Goal: Information Seeking & Learning: Check status

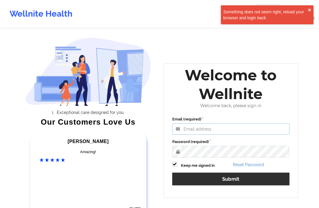
type input "shamen.sanico@wellnite.com"
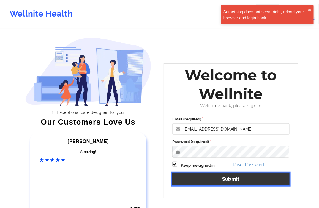
click at [203, 176] on button "Submit" at bounding box center [230, 179] width 117 height 13
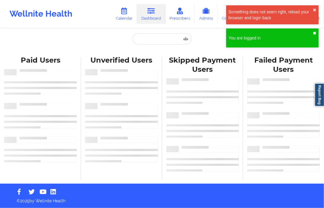
click at [314, 32] on button "✖︎" at bounding box center [315, 33] width 4 height 5
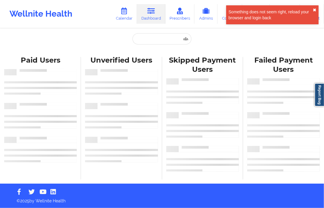
click at [314, 9] on button "✖︎" at bounding box center [315, 10] width 4 height 5
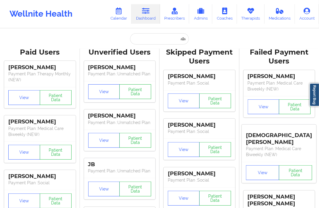
click at [140, 39] on input "text" at bounding box center [159, 38] width 59 height 11
click at [136, 36] on input "text" at bounding box center [159, 38] width 59 height 11
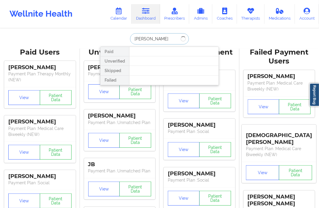
type input "[PERSON_NAME]"
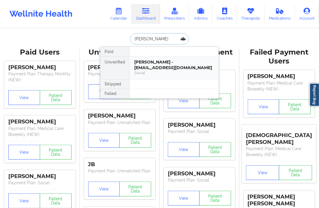
click at [150, 62] on div "[PERSON_NAME] - [EMAIL_ADDRESS][DOMAIN_NAME]" at bounding box center [173, 64] width 79 height 11
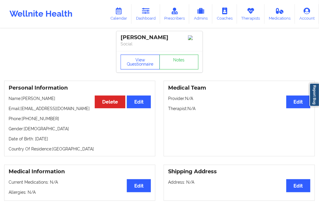
click at [134, 62] on button "View Questionnaire" at bounding box center [139, 62] width 39 height 15
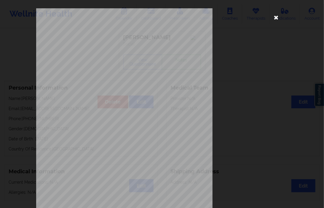
click at [274, 15] on icon at bounding box center [276, 16] width 9 height 9
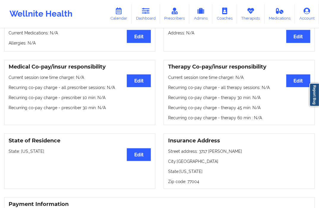
scroll to position [86, 0]
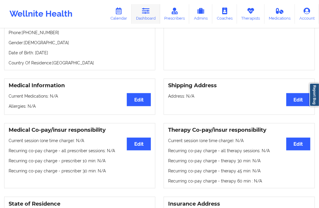
click at [141, 13] on link "Dashboard" at bounding box center [145, 14] width 28 height 20
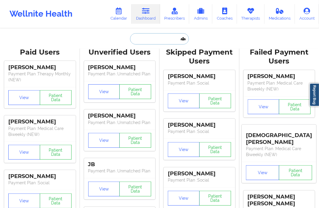
click at [155, 39] on input "text" at bounding box center [159, 38] width 59 height 11
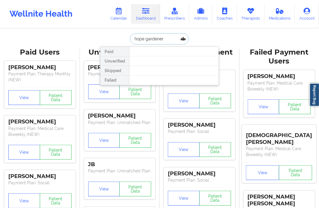
click at [171, 40] on input "hope gardener" at bounding box center [159, 38] width 59 height 11
drag, startPoint x: 165, startPoint y: 40, endPoint x: 143, endPoint y: 39, distance: 22.9
click at [143, 39] on input "hope gardener" at bounding box center [159, 38] width 59 height 11
type input "hope"
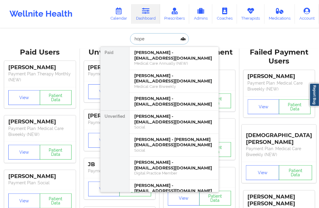
drag, startPoint x: 155, startPoint y: 39, endPoint x: 128, endPoint y: 43, distance: 27.4
click at [130, 43] on div "hope" at bounding box center [159, 38] width 59 height 11
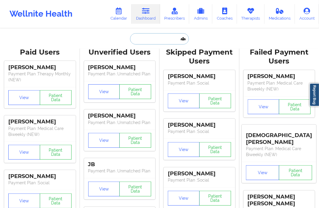
type input "v"
paste input "gardnerhope049@gmail.com"
type input "gardnerhope049@gmail.com"
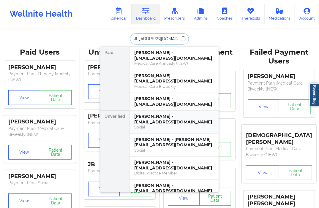
click at [157, 115] on div "Hope Gardner - gardnerhope049@gmail.com" at bounding box center [173, 119] width 79 height 11
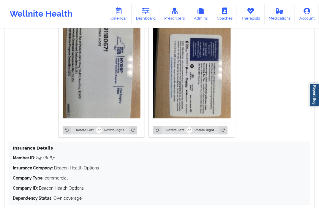
scroll to position [474, 0]
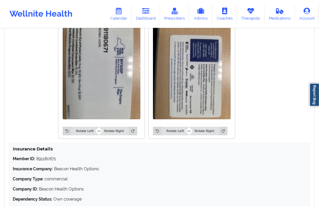
click at [181, 69] on img at bounding box center [192, 68] width 78 height 104
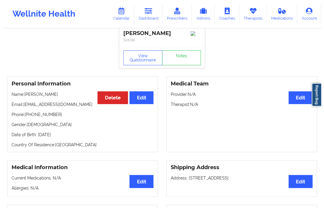
scroll to position [0, 0]
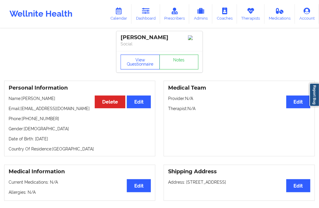
click at [142, 69] on button "View Questionnaire" at bounding box center [139, 62] width 39 height 15
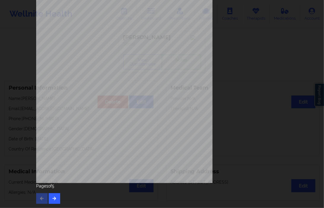
scroll to position [75, 0]
click at [53, 197] on icon "button" at bounding box center [54, 198] width 5 height 4
click at [53, 193] on button "button" at bounding box center [55, 198] width 12 height 11
click at [53, 197] on icon "button" at bounding box center [54, 198] width 5 height 4
click at [46, 196] on div "Page 4 of 5" at bounding box center [162, 193] width 252 height 21
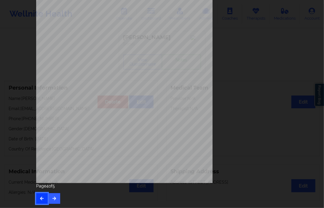
click at [45, 195] on button "button" at bounding box center [42, 198] width 12 height 11
click at [49, 198] on button "button" at bounding box center [55, 198] width 12 height 11
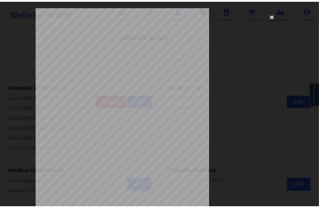
scroll to position [0, 0]
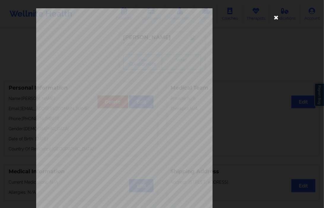
click at [275, 16] on icon at bounding box center [276, 16] width 9 height 9
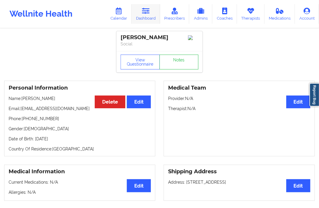
click at [149, 15] on link "Dashboard" at bounding box center [145, 14] width 28 height 20
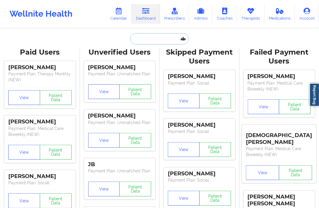
click at [142, 40] on input "text" at bounding box center [159, 38] width 59 height 11
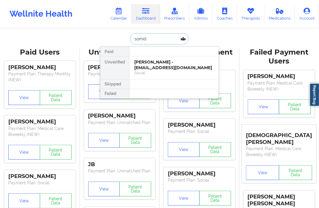
type input "somide"
click at [150, 61] on div "Joanne Somide - joannesomide@gmail.com" at bounding box center [173, 64] width 79 height 11
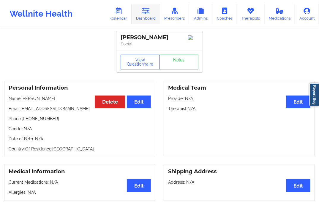
click at [153, 14] on link "Dashboard" at bounding box center [145, 14] width 28 height 20
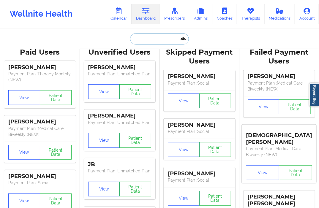
click at [138, 42] on input "text" at bounding box center [159, 38] width 59 height 11
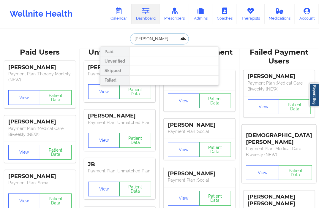
type input "daniel yang"
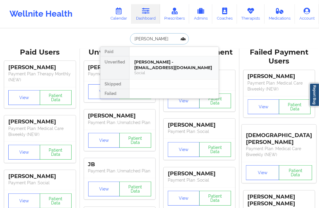
click at [145, 61] on div "Daniel Yang - dannyangg@gmail.com" at bounding box center [173, 64] width 79 height 11
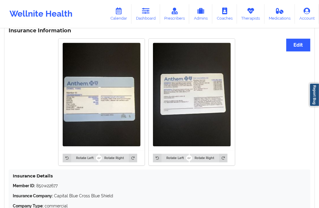
scroll to position [441, 0]
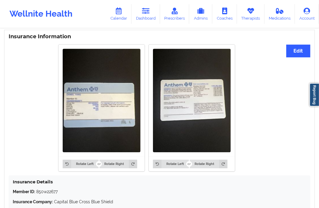
click at [105, 98] on img at bounding box center [102, 101] width 78 height 104
click at [142, 122] on div at bounding box center [101, 100] width 86 height 112
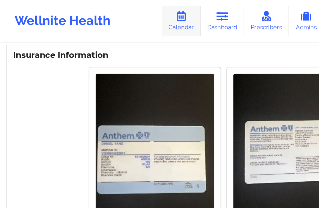
click at [126, 13] on link "Calendar" at bounding box center [119, 14] width 26 height 20
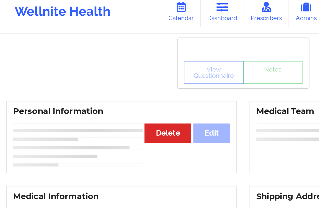
scroll to position [268, 0]
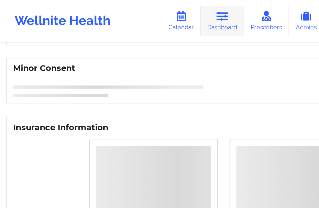
click at [144, 12] on icon at bounding box center [146, 11] width 8 height 7
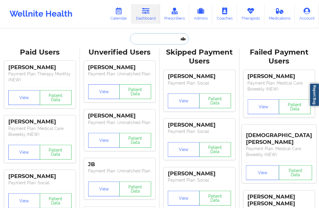
click at [164, 42] on input "text" at bounding box center [159, 38] width 59 height 11
paste input "Exwarxs"
type input "Exwarxs"
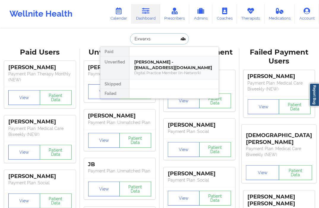
click at [152, 74] on div "Digital Practice Member (In-Network)" at bounding box center [173, 72] width 79 height 5
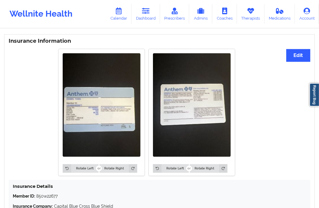
scroll to position [494, 0]
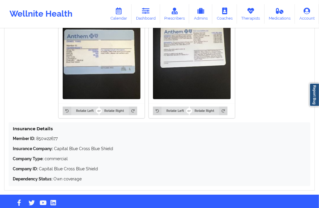
drag, startPoint x: 58, startPoint y: 79, endPoint x: 70, endPoint y: 82, distance: 12.2
click at [66, 80] on div "Rotate Left Rotate Right Rotate Left Rotate Right" at bounding box center [147, 55] width 276 height 134
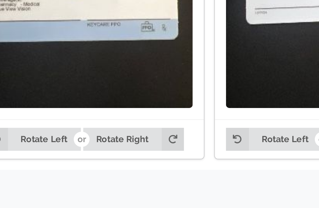
click at [117, 93] on img at bounding box center [102, 48] width 78 height 104
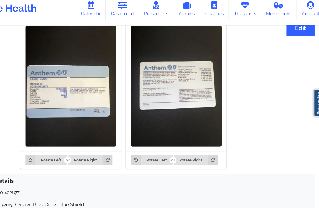
scroll to position [461, 0]
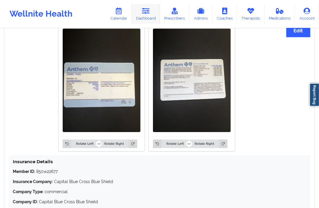
click at [149, 18] on link "Dashboard" at bounding box center [145, 14] width 28 height 20
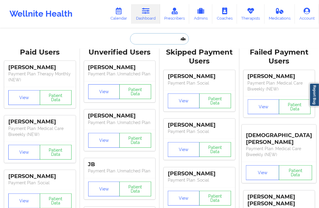
click at [146, 40] on input "text" at bounding box center [159, 38] width 59 height 11
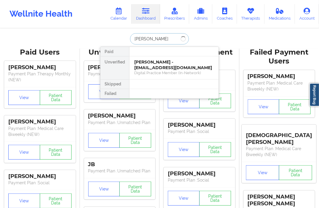
type input "michael berrios"
click at [163, 62] on div "Michael Berrios - mberrios683@gmail.com" at bounding box center [173, 64] width 79 height 11
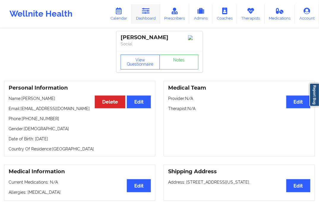
click at [147, 17] on link "Dashboard" at bounding box center [145, 14] width 28 height 20
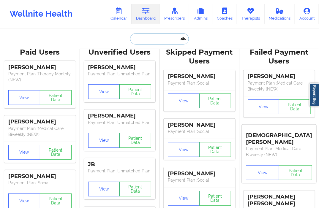
click at [136, 42] on input "text" at bounding box center [159, 38] width 59 height 11
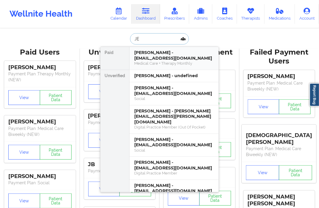
type input "J"
type input "CORTEZ"
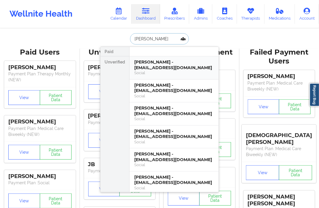
click at [159, 63] on div "Jeremy Cortez - jaycortez0719@gmail.com" at bounding box center [173, 64] width 79 height 11
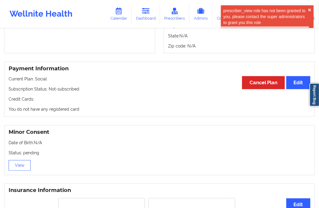
scroll to position [235, 0]
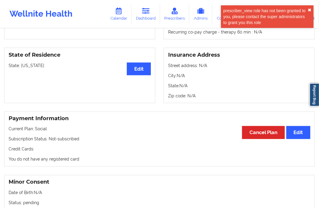
click at [308, 8] on button "✖︎" at bounding box center [309, 10] width 4 height 5
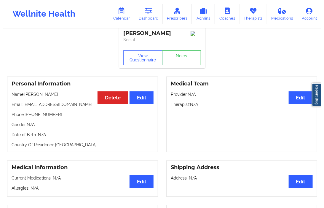
scroll to position [0, 0]
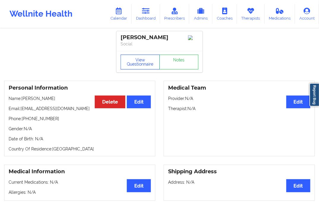
click at [128, 57] on button "View Questionnaire" at bounding box center [139, 62] width 39 height 15
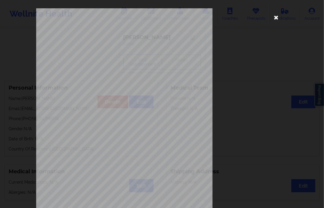
click at [274, 17] on icon at bounding box center [276, 16] width 9 height 9
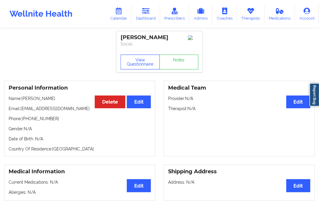
click at [147, 66] on button "View Questionnaire" at bounding box center [139, 62] width 39 height 15
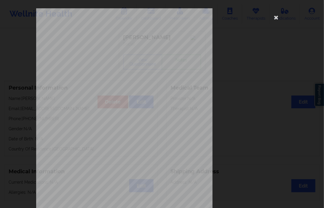
scroll to position [75, 0]
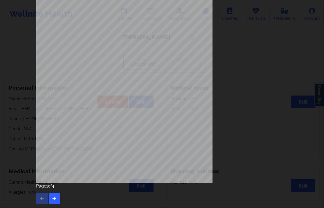
click at [46, 200] on div "Page 1 of 4" at bounding box center [162, 193] width 252 height 21
click at [49, 197] on button "button" at bounding box center [55, 198] width 12 height 11
click at [54, 197] on icon "button" at bounding box center [54, 198] width 5 height 4
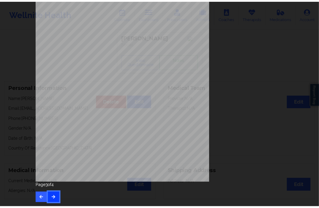
scroll to position [0, 0]
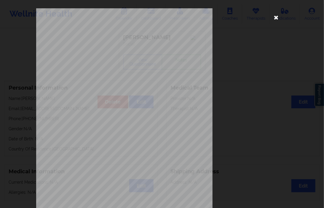
click at [277, 19] on icon at bounding box center [276, 16] width 9 height 9
